Goal: Navigation & Orientation: Find specific page/section

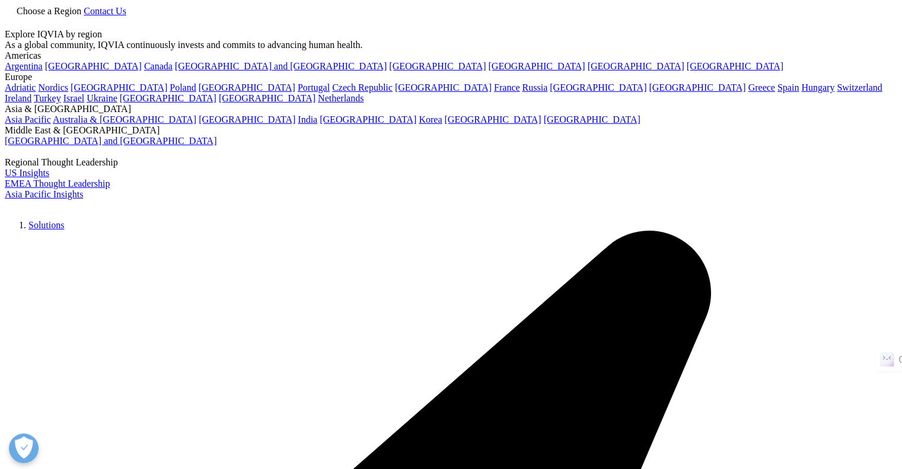
click at [84, 16] on link "Choose a Region" at bounding box center [44, 11] width 79 height 10
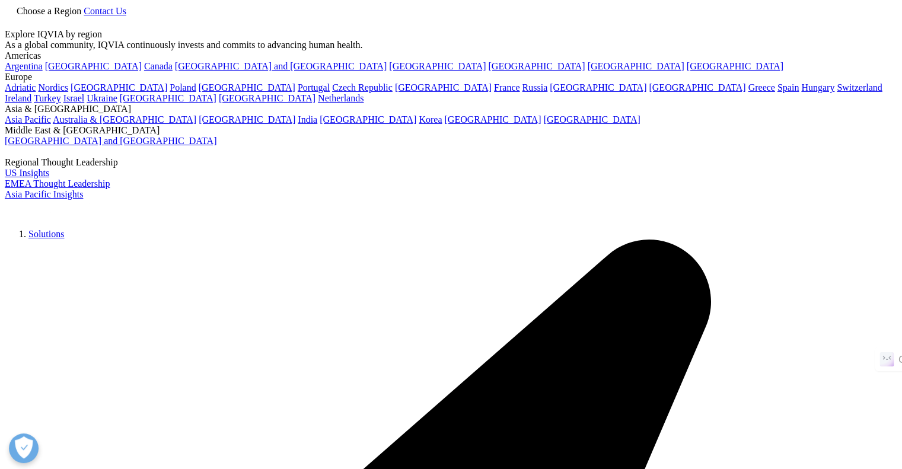
click at [522, 26] on div "Choose a Region Contact Us" at bounding box center [451, 17] width 893 height 24
click at [507, 27] on div "Choose a Region Contact Us" at bounding box center [451, 17] width 893 height 24
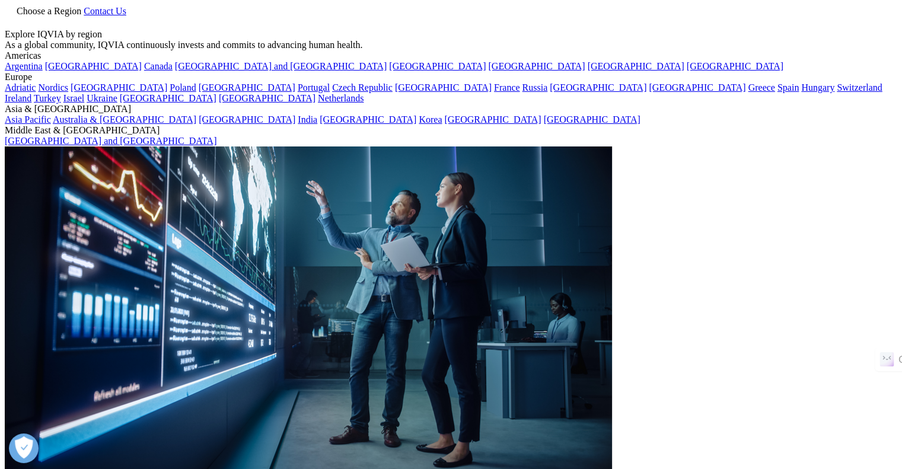
click at [518, 9] on div "Choose a Region Contact Us" at bounding box center [451, 17] width 893 height 24
click at [488, 16] on div "Choose a Region Contact Us" at bounding box center [451, 17] width 893 height 24
click at [228, 82] on div "Europe" at bounding box center [451, 77] width 893 height 11
click at [484, 50] on div "Explore IQVIA by region As a global community, IQVIA continuously invests and c…" at bounding box center [451, 39] width 893 height 21
click at [84, 16] on icon at bounding box center [84, 11] width 0 height 10
